Goal: Unclear: Browse casually

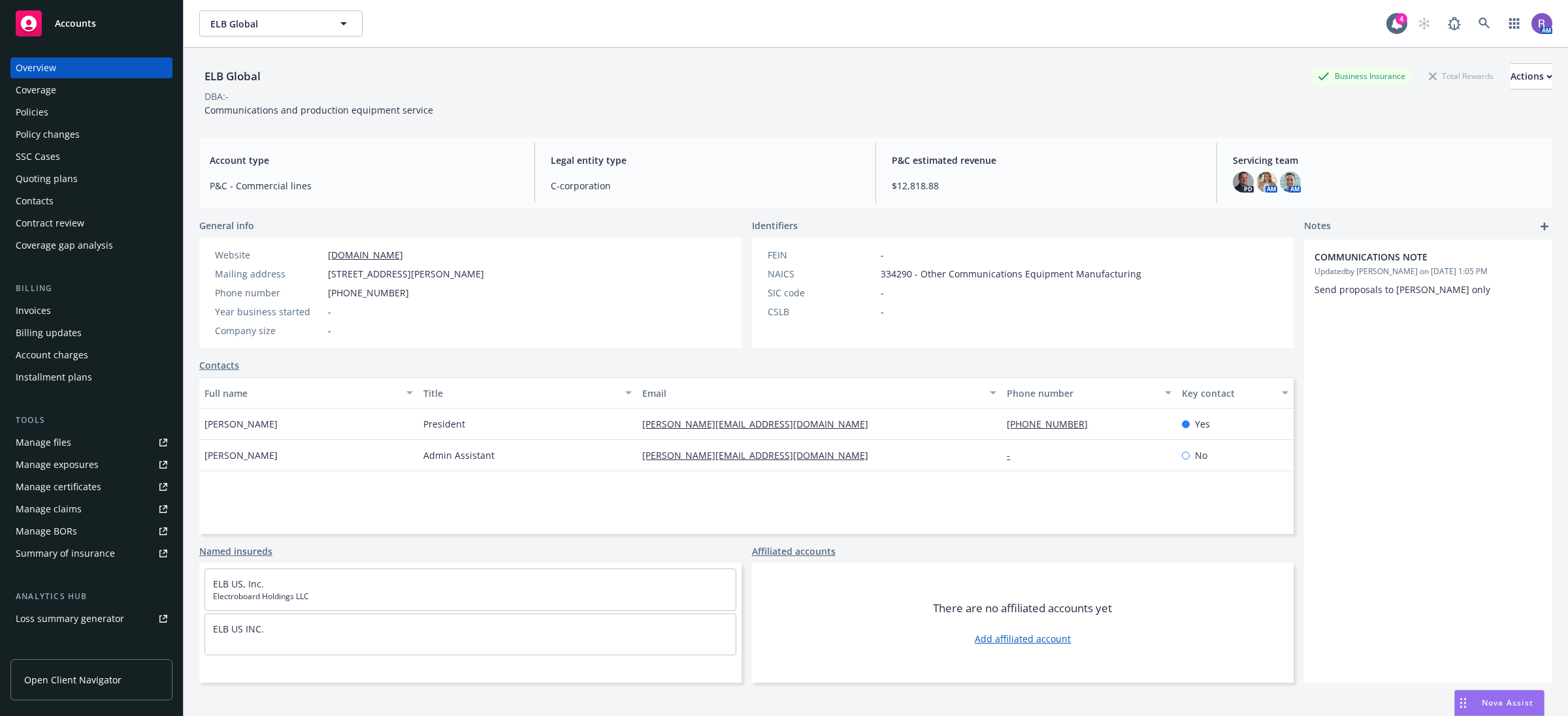
scroll to position [919, 0]
click at [1135, 99] on div "DBA: -" at bounding box center [875, 97] width 1353 height 14
